Goal: Task Accomplishment & Management: Manage account settings

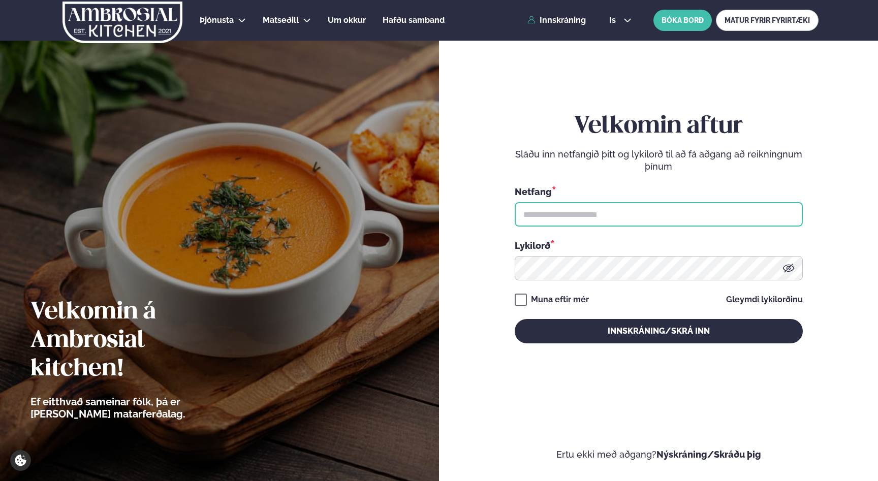
click at [607, 221] on input "text" at bounding box center [659, 214] width 288 height 24
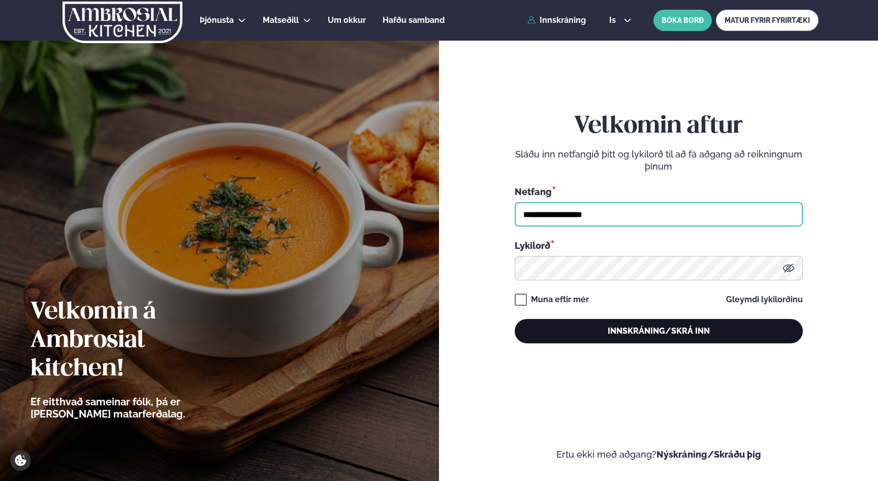
type input "**********"
click at [634, 324] on button "Innskráning/Skrá inn" at bounding box center [659, 331] width 288 height 24
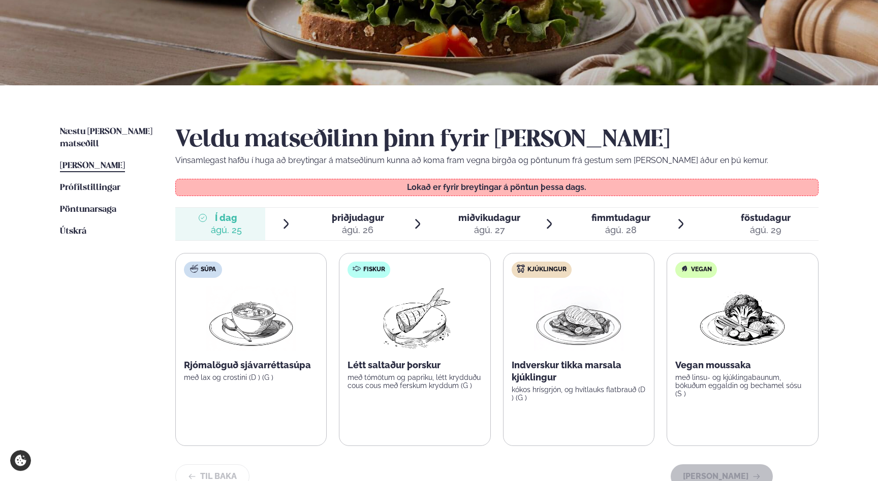
scroll to position [165, 0]
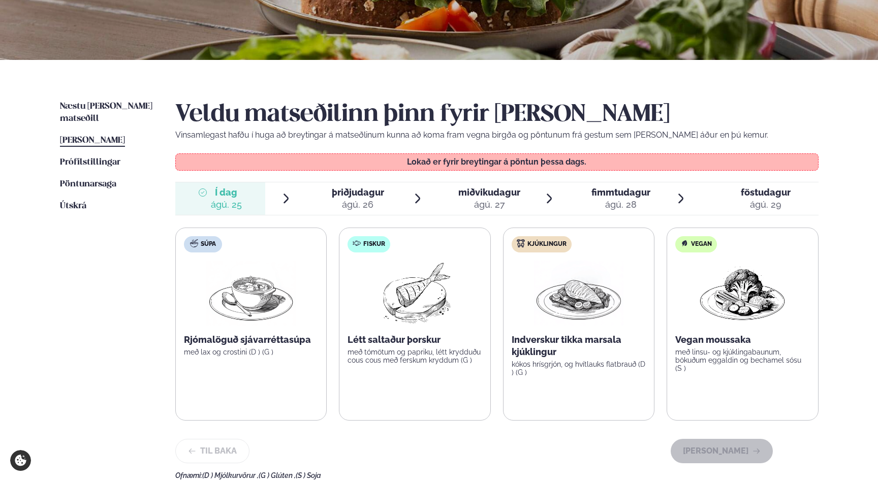
click at [119, 136] on span "Þessa viku matseðill" at bounding box center [92, 140] width 65 height 9
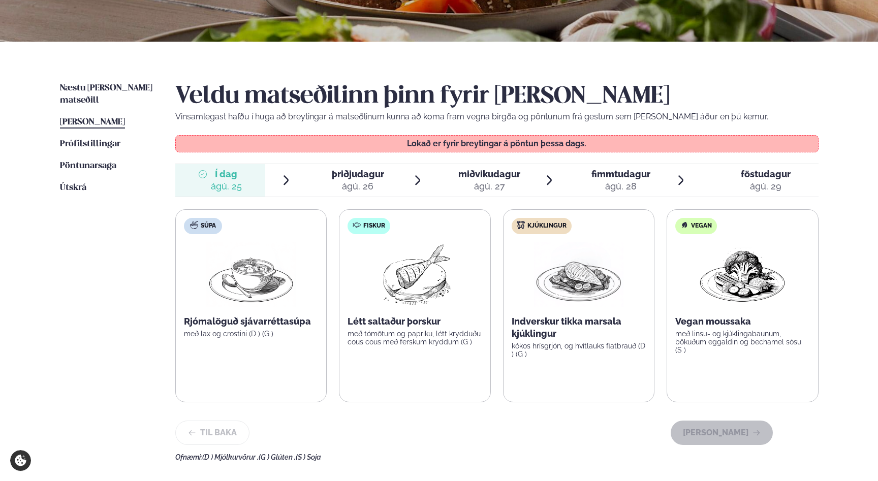
scroll to position [219, 0]
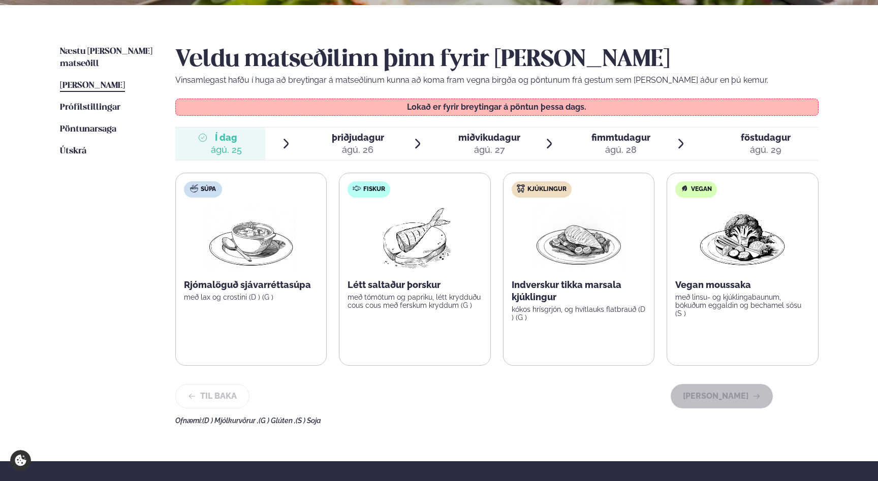
click at [360, 142] on span "þriðjudagur" at bounding box center [358, 137] width 52 height 11
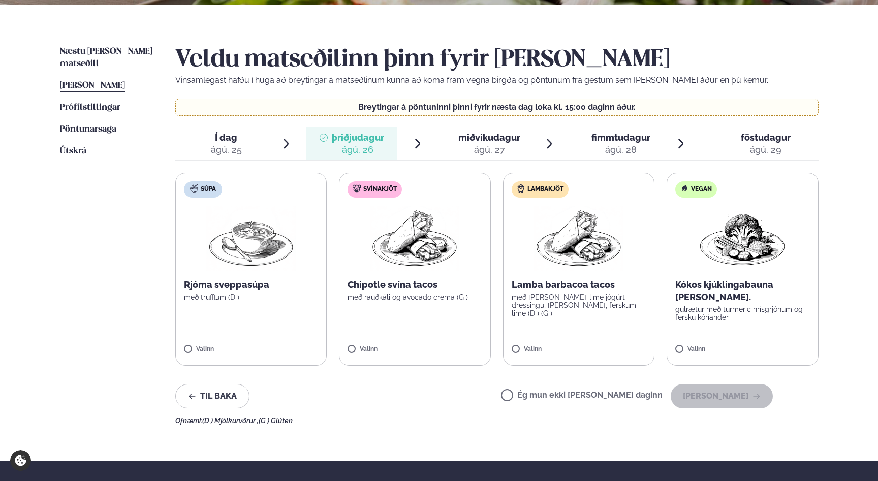
click at [630, 393] on label "Ég mun ekki borða þann daginn" at bounding box center [582, 396] width 162 height 11
click at [719, 398] on button "Halda áfram" at bounding box center [721, 396] width 102 height 24
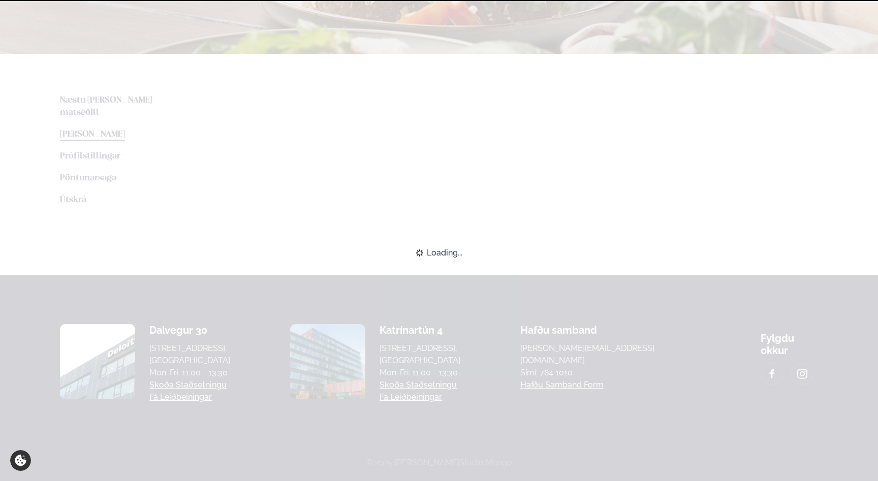
scroll to position [170, 0]
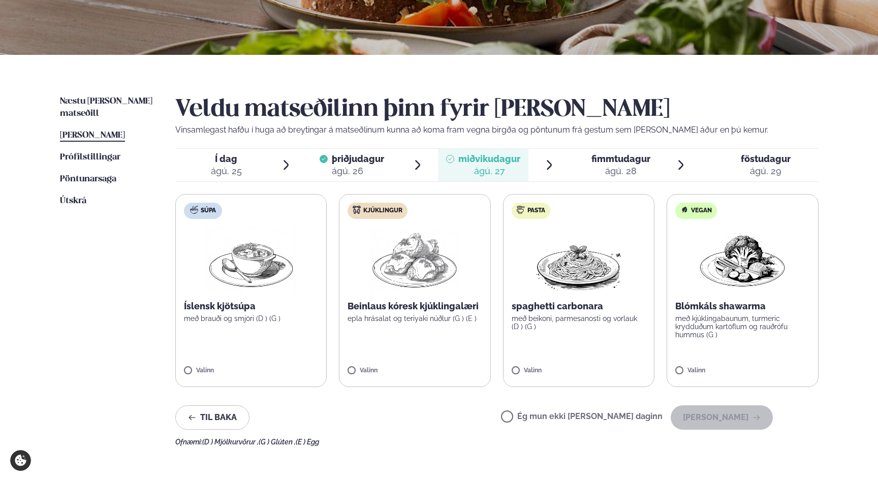
drag, startPoint x: 632, startPoint y: 411, endPoint x: 638, endPoint y: 411, distance: 6.1
click at [632, 411] on div "Ég mun ekki borða þann daginn Halda áfram" at bounding box center [637, 417] width 272 height 24
click at [646, 418] on label "Ég mun ekki borða þann daginn" at bounding box center [582, 417] width 162 height 11
drag, startPoint x: 721, startPoint y: 416, endPoint x: 695, endPoint y: 414, distance: 26.5
click at [720, 416] on button "Halda áfram" at bounding box center [721, 417] width 102 height 24
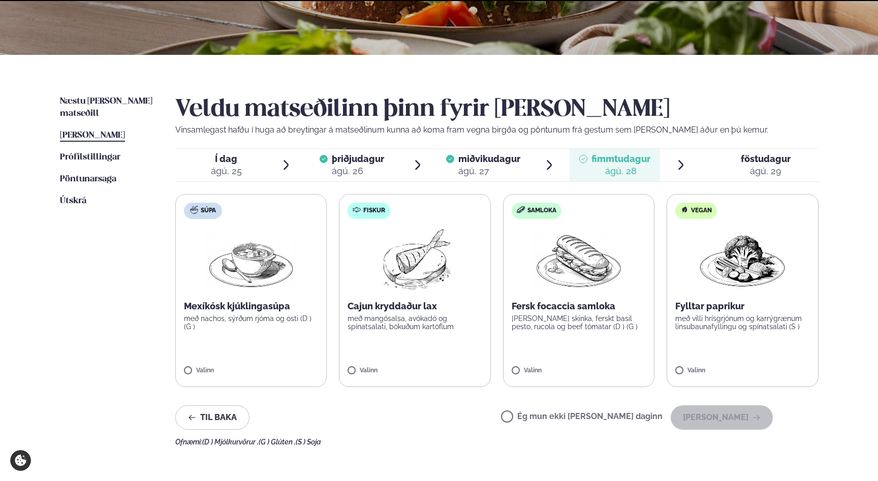
click at [635, 415] on label "Ég mun ekki borða þann daginn" at bounding box center [582, 417] width 162 height 11
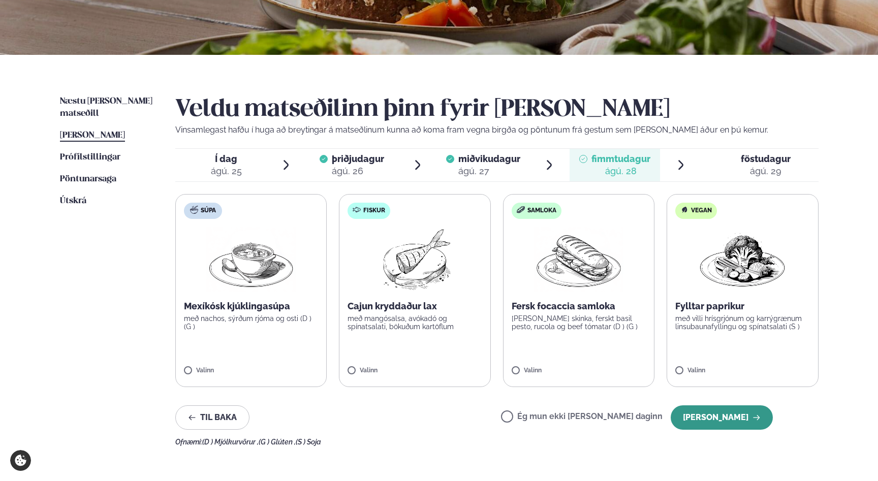
click at [723, 418] on button "Halda áfram" at bounding box center [721, 417] width 102 height 24
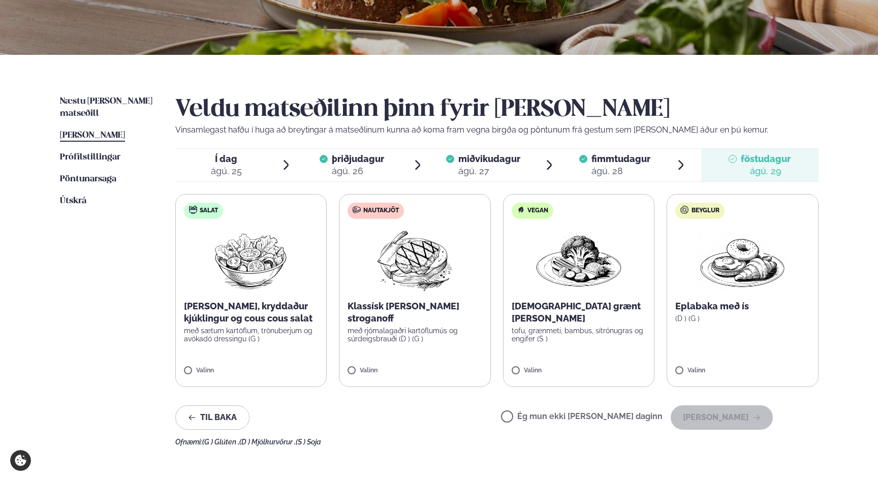
click at [413, 287] on img at bounding box center [415, 259] width 90 height 65
click at [701, 414] on button "Halda áfram" at bounding box center [721, 417] width 102 height 24
